Goal: Transaction & Acquisition: Purchase product/service

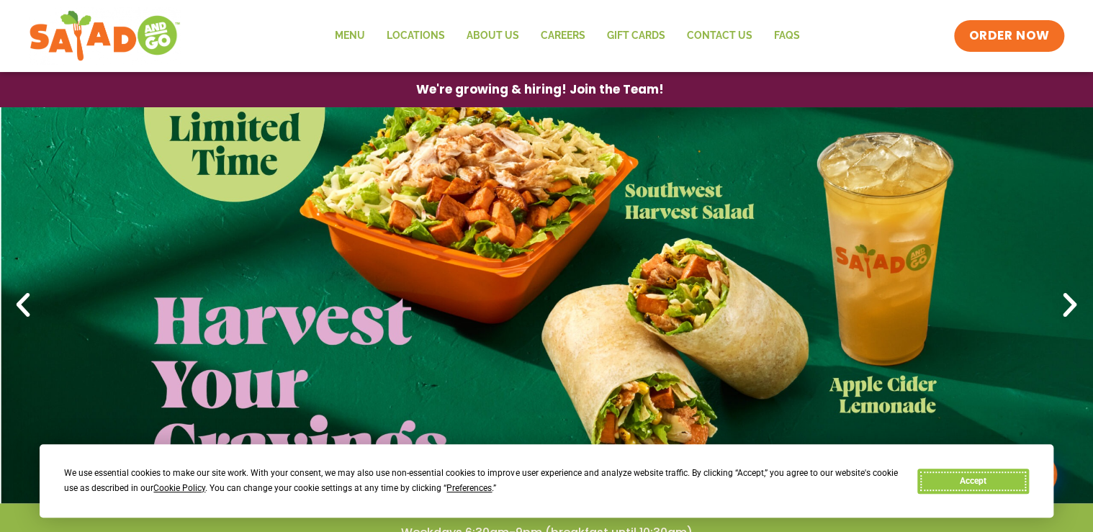
drag, startPoint x: 989, startPoint y: 483, endPoint x: 861, endPoint y: 475, distance: 127.7
click at [989, 483] on button "Accept" at bounding box center [973, 481] width 111 height 25
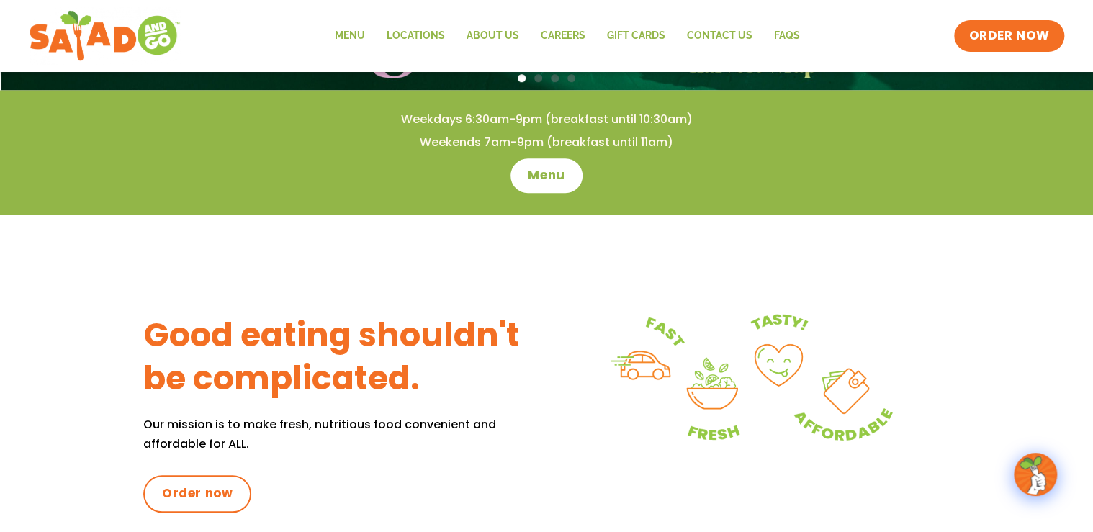
scroll to position [519, 0]
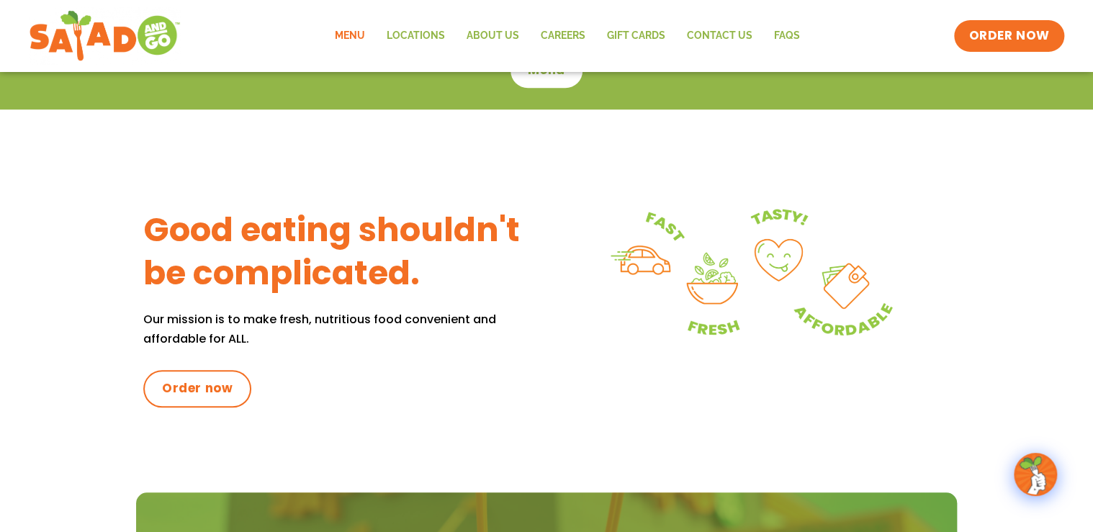
click at [349, 36] on link "Menu" at bounding box center [350, 35] width 52 height 33
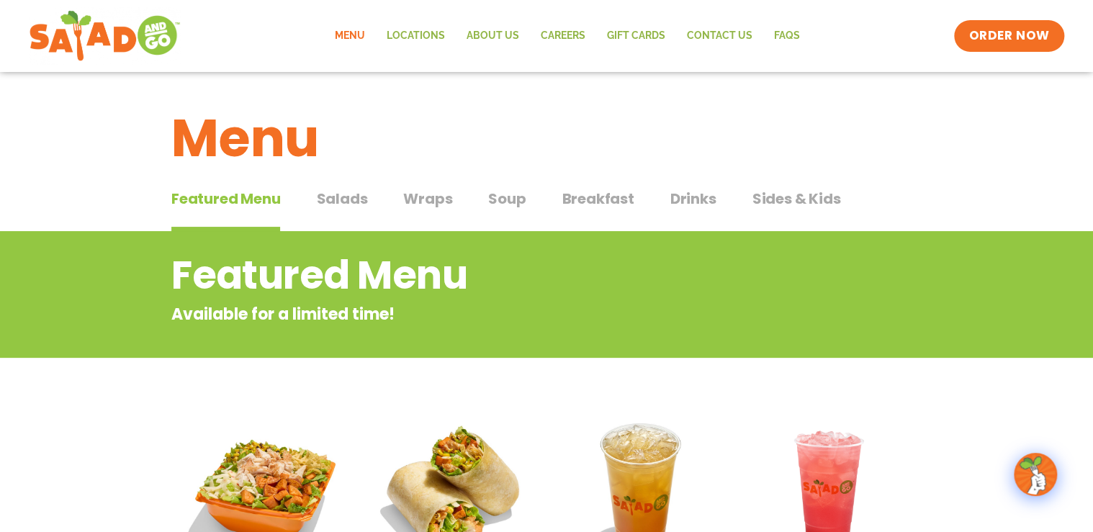
drag, startPoint x: 328, startPoint y: 200, endPoint x: 312, endPoint y: 207, distance: 18.1
click at [328, 199] on span "Salads" at bounding box center [341, 199] width 51 height 22
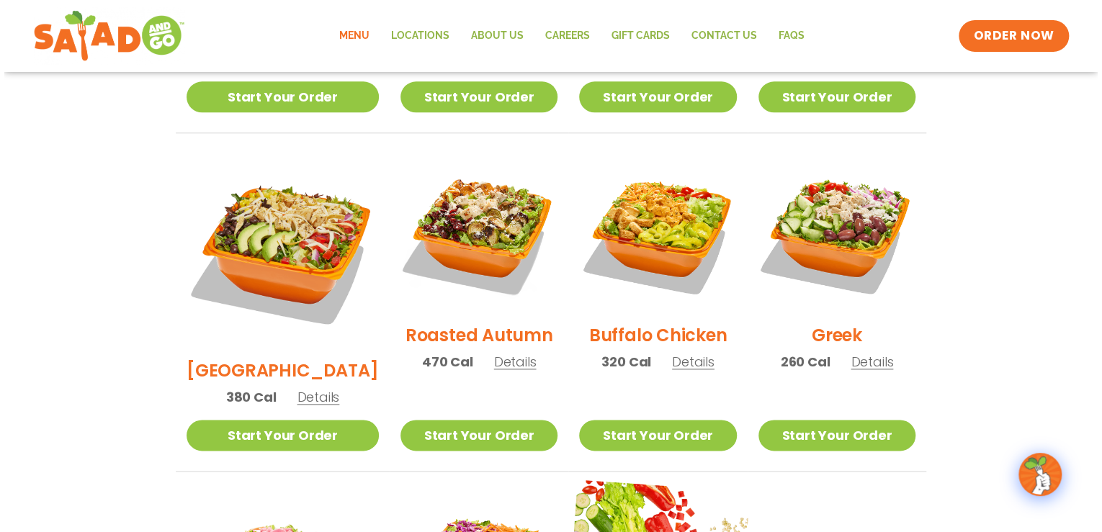
scroll to position [691, 0]
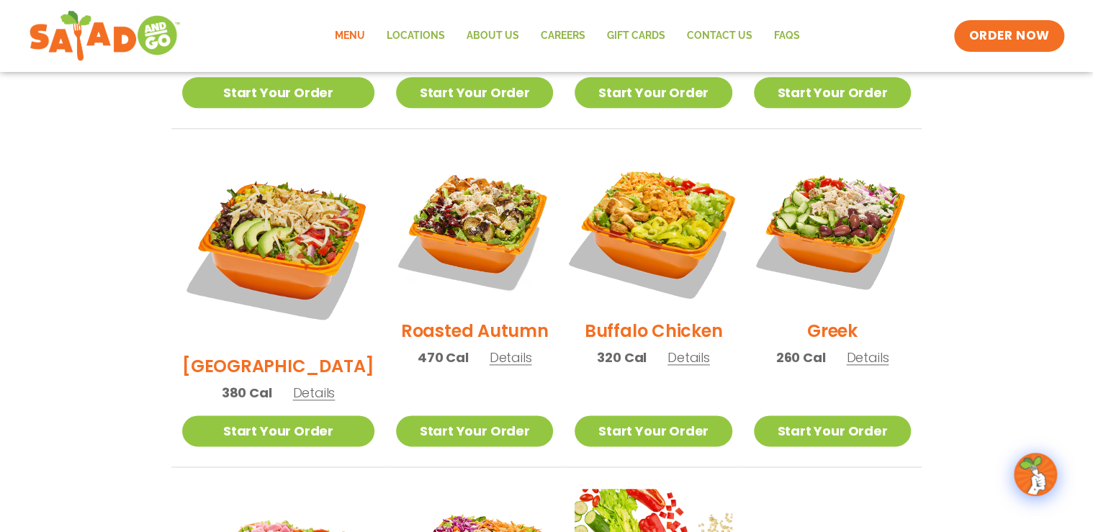
click at [630, 225] on img at bounding box center [653, 229] width 184 height 184
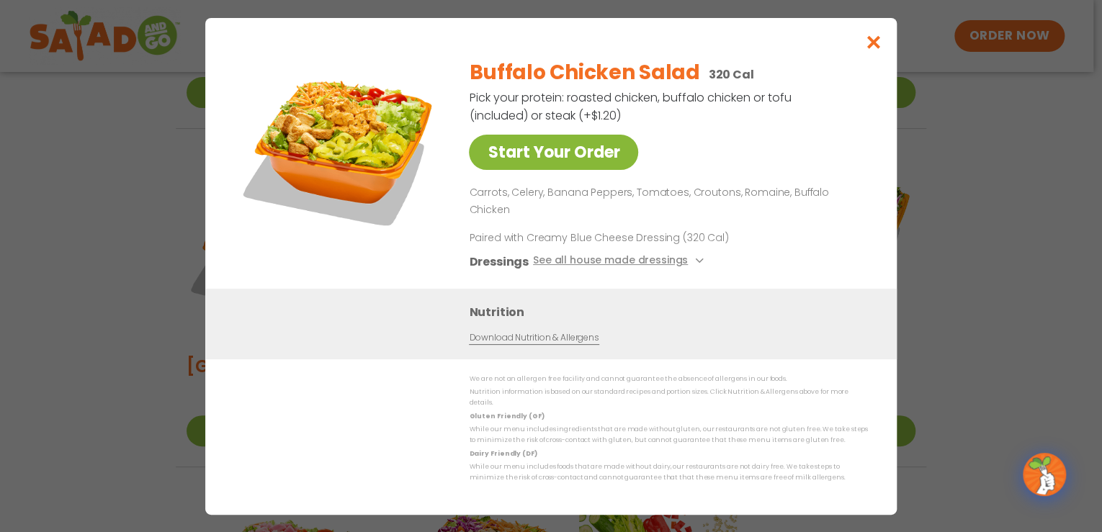
click at [544, 135] on link "Start Your Order" at bounding box center [553, 152] width 169 height 35
